Goal: Find specific page/section: Find specific page/section

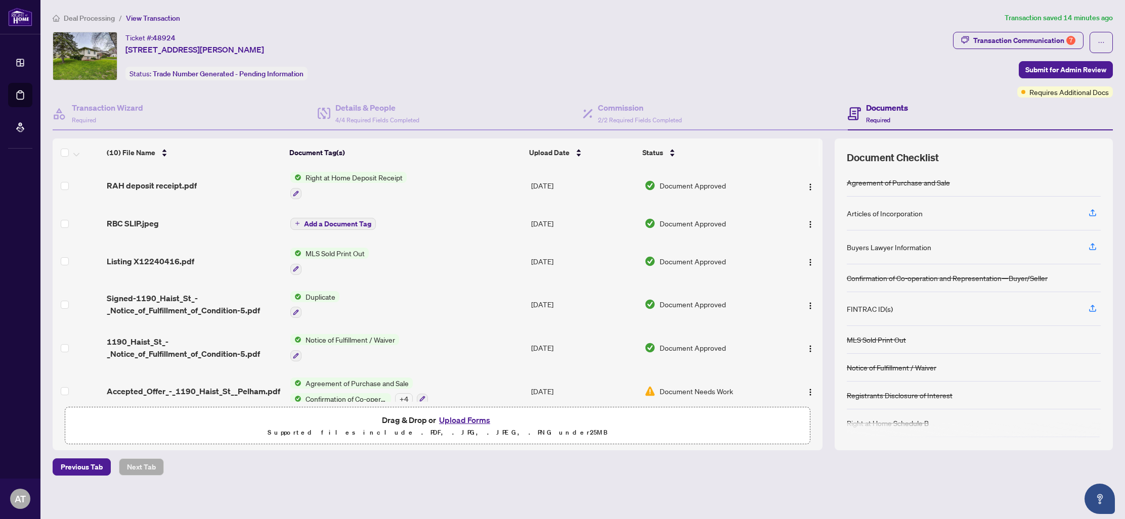
scroll to position [156, 0]
click at [712, 386] on span "Document Needs Work" at bounding box center [695, 391] width 73 height 11
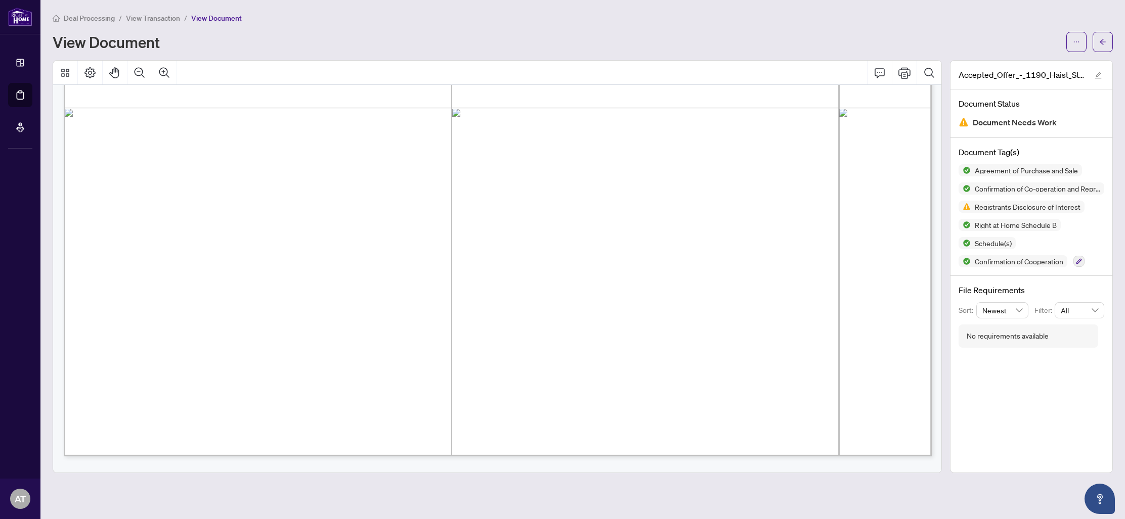
scroll to position [760, 0]
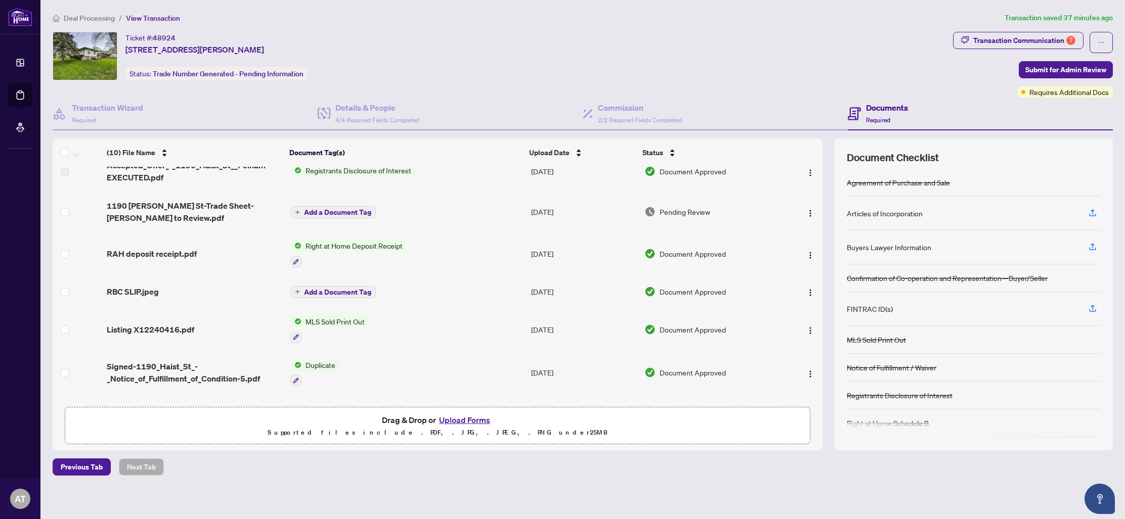
scroll to position [156, 0]
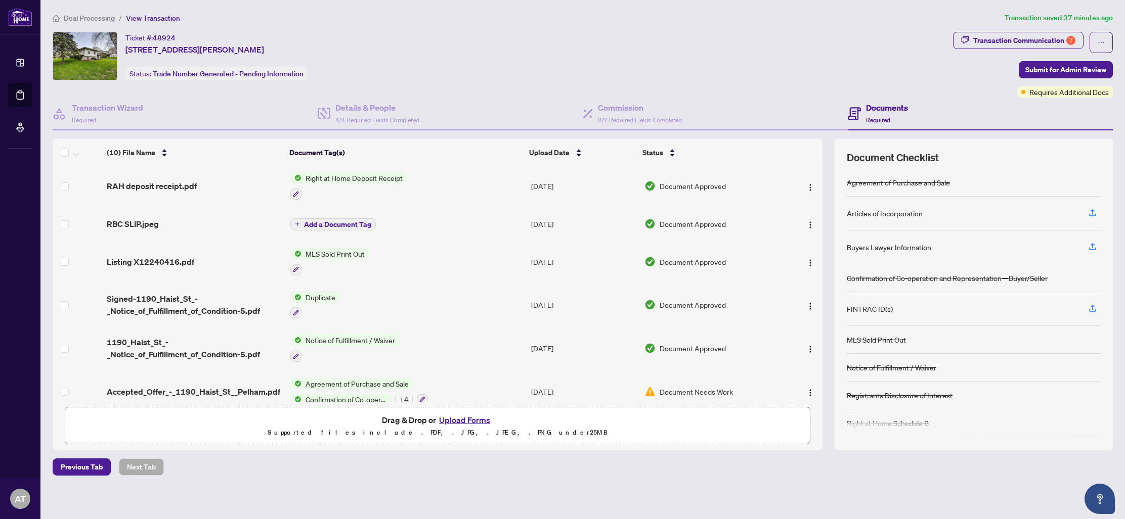
click at [337, 394] on span "Confirmation of Co-operation and Representation—Buyer/Seller" at bounding box center [346, 399] width 90 height 11
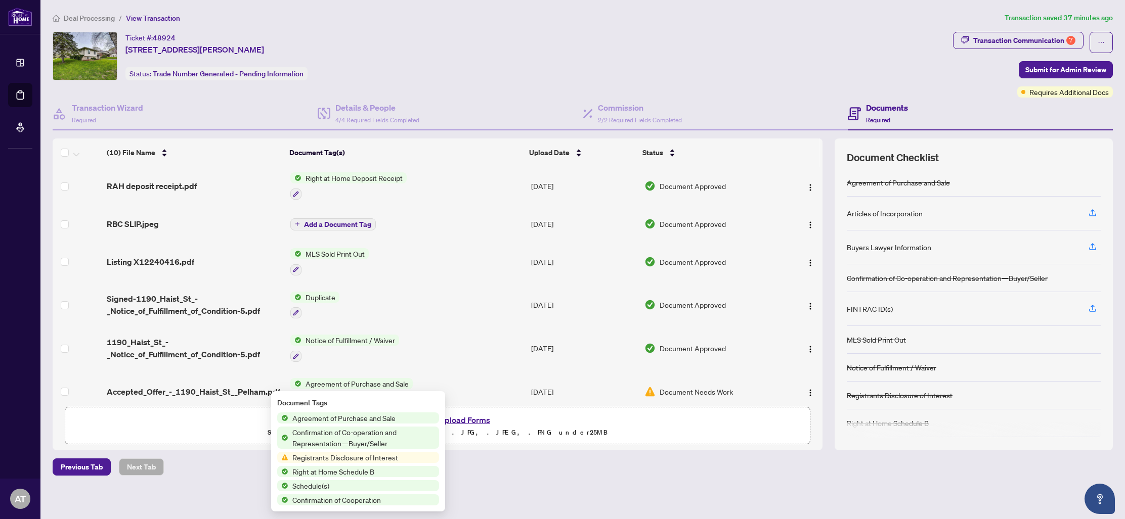
click at [368, 460] on span "Registrants Disclosure of Interest" at bounding box center [345, 457] width 114 height 11
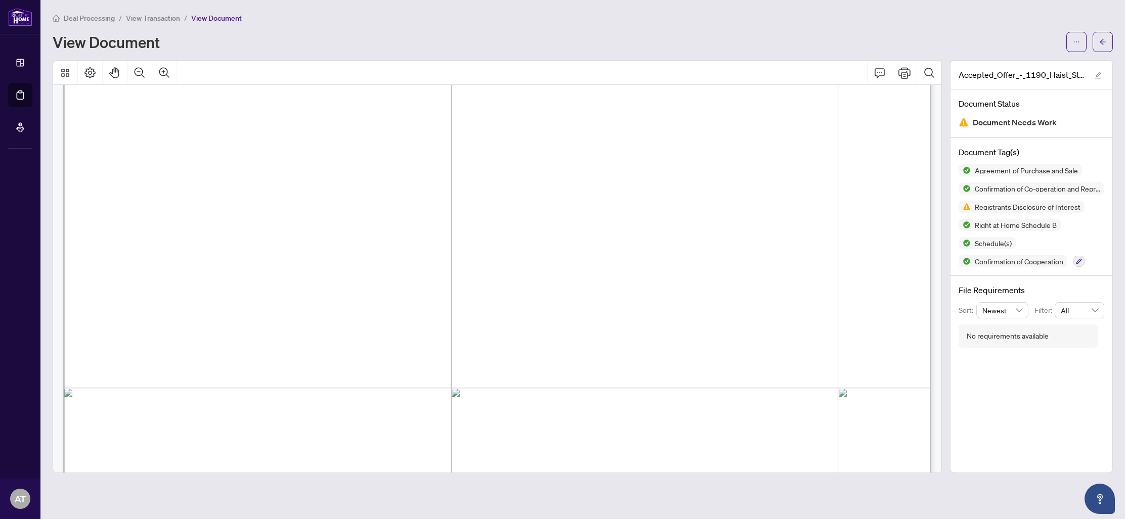
scroll to position [12771, 1]
click at [1075, 37] on span "button" at bounding box center [1076, 42] width 7 height 16
click at [1106, 39] on button "button" at bounding box center [1102, 42] width 20 height 20
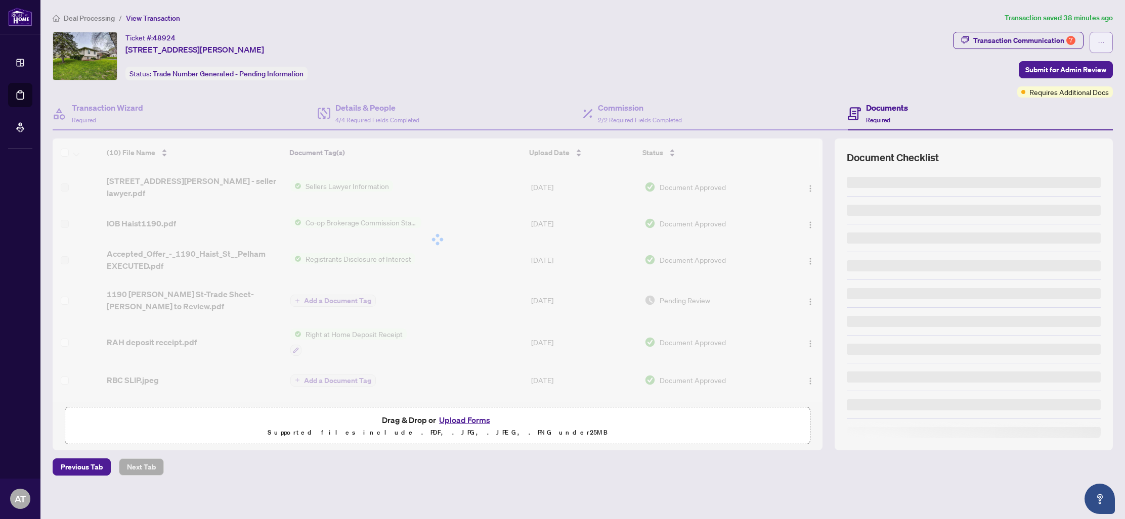
click at [1105, 39] on button "button" at bounding box center [1100, 42] width 23 height 21
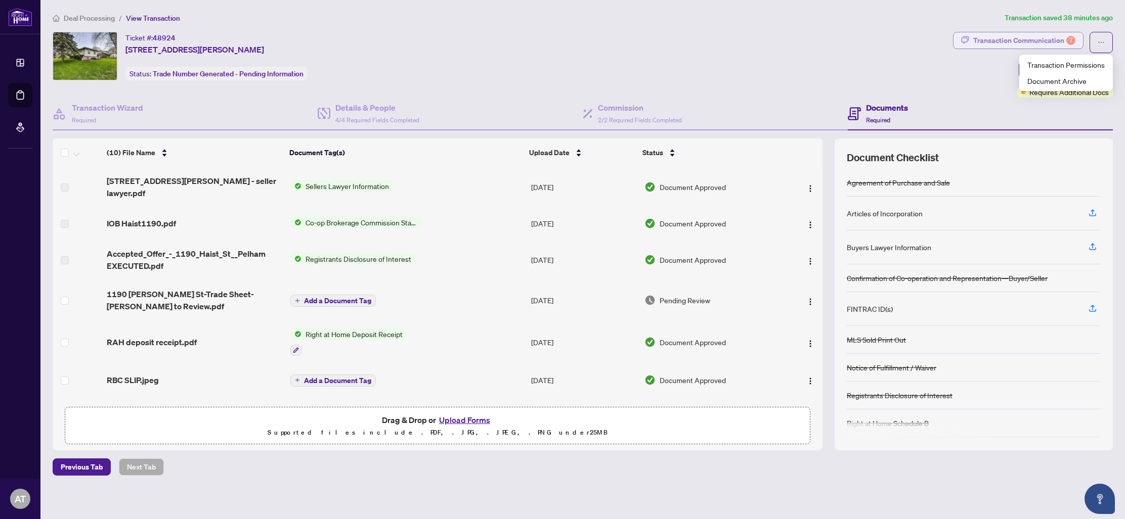
click at [1032, 42] on div "Transaction Communication 7" at bounding box center [1024, 40] width 102 height 16
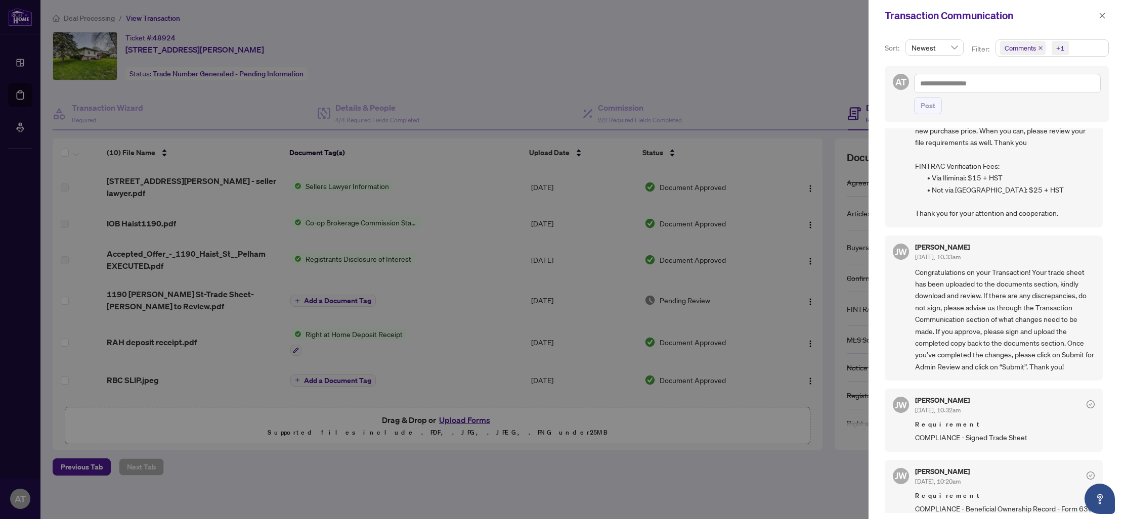
scroll to position [117, 0]
